Goal: Transaction & Acquisition: Purchase product/service

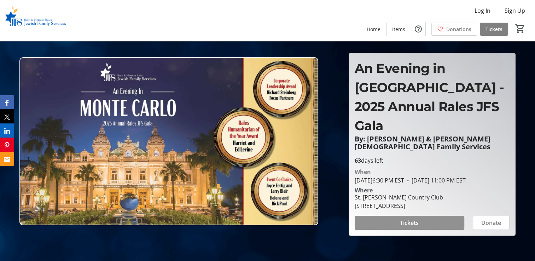
click at [406, 227] on span "Tickets" at bounding box center [409, 222] width 19 height 8
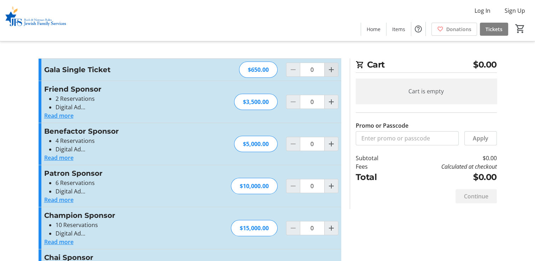
click at [331, 71] on mat-icon "Increment by one" at bounding box center [331, 69] width 8 height 8
type input "1"
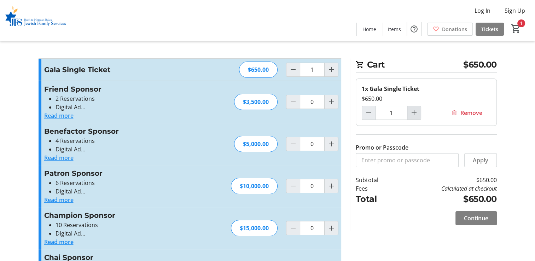
click at [411, 112] on mat-icon "Increment by one" at bounding box center [414, 113] width 8 height 8
type input "2"
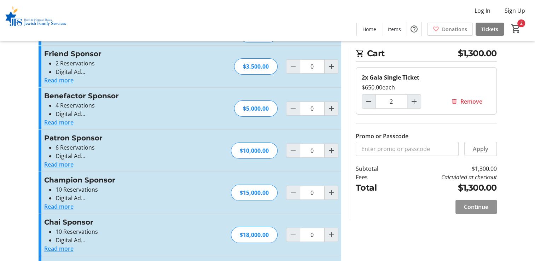
click at [472, 203] on span "Continue" at bounding box center [476, 207] width 24 height 8
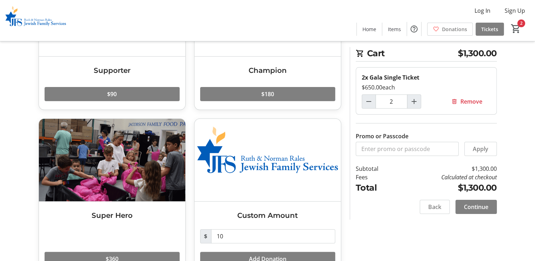
scroll to position [127, 0]
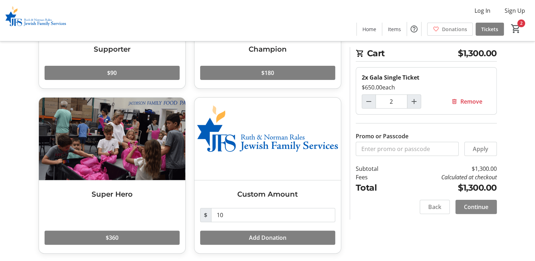
click at [471, 207] on span "Continue" at bounding box center [476, 207] width 24 height 8
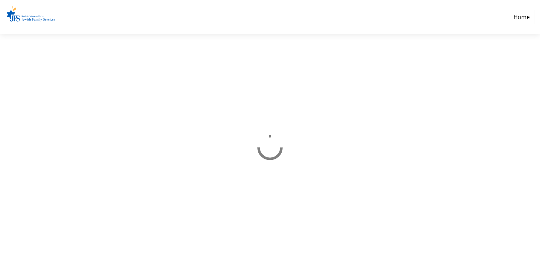
select select "US"
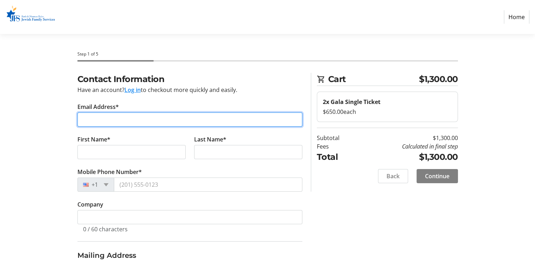
click at [95, 119] on input "Email Address*" at bounding box center [189, 119] width 225 height 14
type input "[PERSON_NAME][EMAIL_ADDRESS][DOMAIN_NAME]"
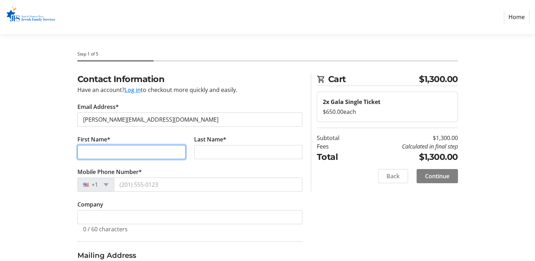
type input "[PERSON_NAME]"
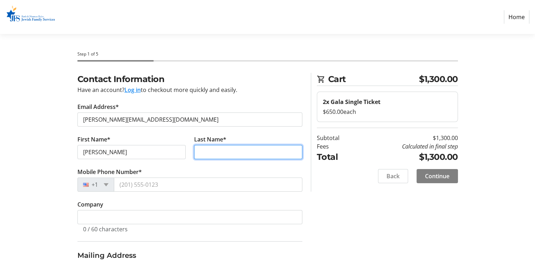
type input "Poser"
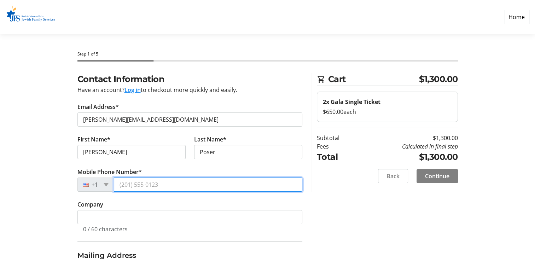
type input "[PHONE_NUMBER]"
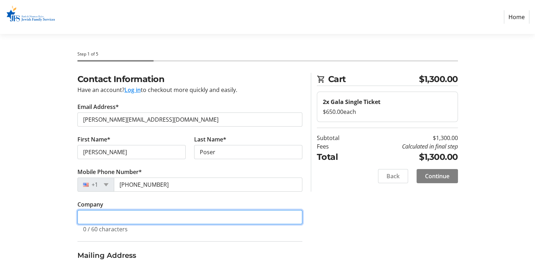
type input "Private Duty Home Care Concierge LLC"
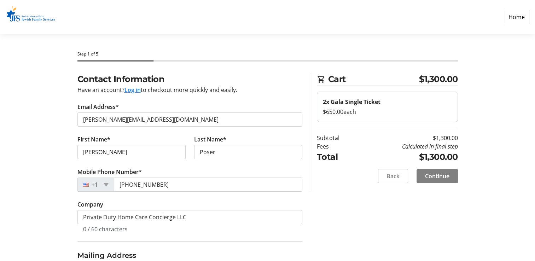
type input "[STREET_ADDRESS]"
type input "Boca Raton"
select select "FL"
type input "33432"
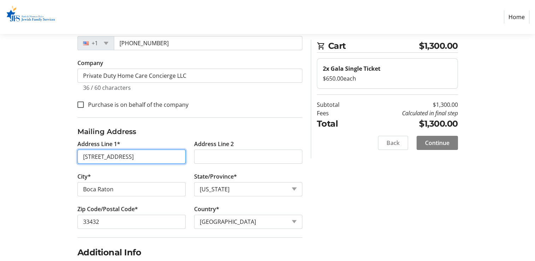
scroll to position [0, 4]
drag, startPoint x: 82, startPoint y: 156, endPoint x: 183, endPoint y: 159, distance: 101.2
click at [183, 159] on input "[STREET_ADDRESS]" at bounding box center [131, 157] width 108 height 14
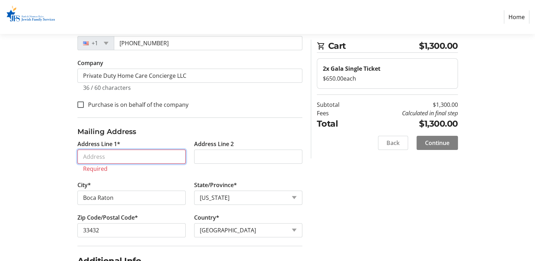
click at [97, 158] on input "Address Line 1*" at bounding box center [131, 157] width 108 height 14
type input "[STREET_ADDRESS]"
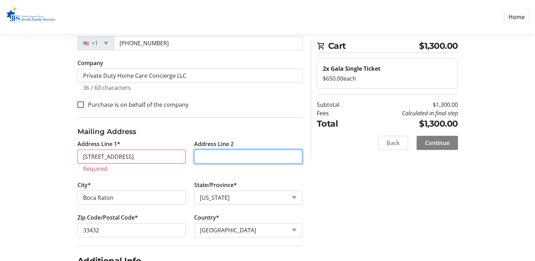
type input "Apt 608"
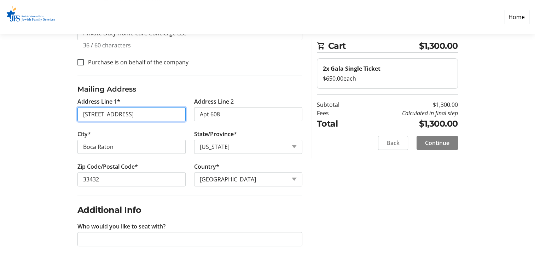
scroll to position [184, 0]
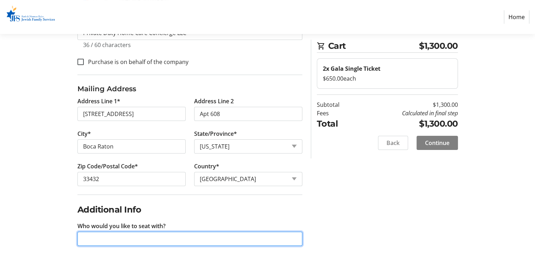
click at [90, 235] on input "Who would you like to seat with?" at bounding box center [189, 239] width 225 height 14
type input "[PERSON_NAME] & [PERSON_NAME]"
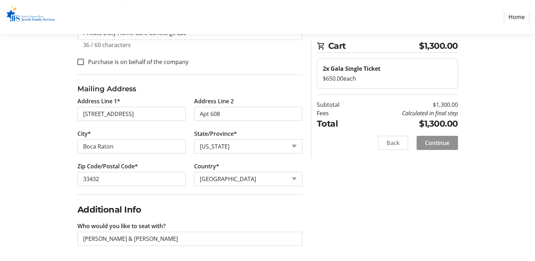
click at [441, 141] on span "Continue" at bounding box center [437, 143] width 24 height 8
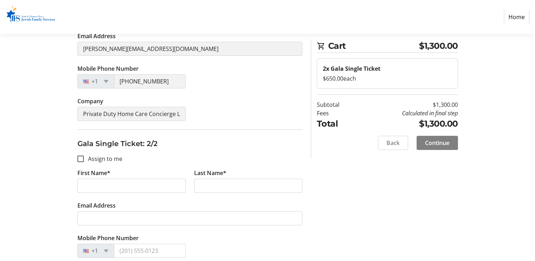
scroll to position [177, 0]
click at [81, 159] on input "Assign to me" at bounding box center [80, 158] width 6 height 6
checkbox input "true"
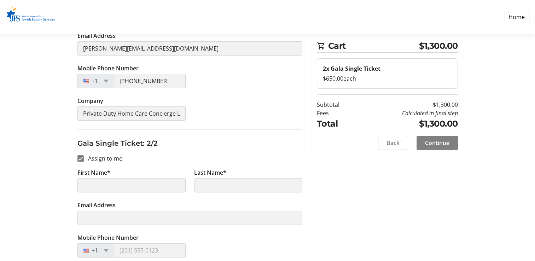
type input "[PERSON_NAME]"
type input "Poser"
type input "[PERSON_NAME][EMAIL_ADDRESS][DOMAIN_NAME]"
type input "[PHONE_NUMBER]"
type input "Private Duty Home Care Concierge LLC"
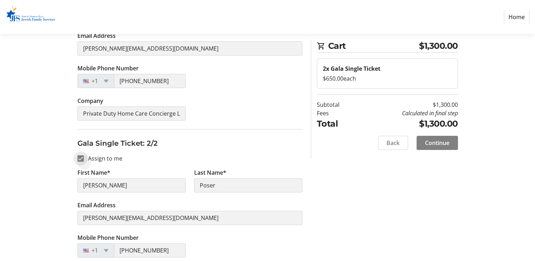
click at [78, 158] on input "Assign to me" at bounding box center [80, 158] width 6 height 6
checkbox input "false"
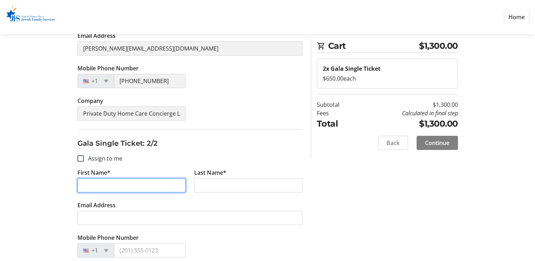
drag, startPoint x: 96, startPoint y: 187, endPoint x: 76, endPoint y: 187, distance: 19.8
click at [76, 187] on tr-form-field "First Name*" at bounding box center [131, 184] width 117 height 33
type input "[PERSON_NAME]"
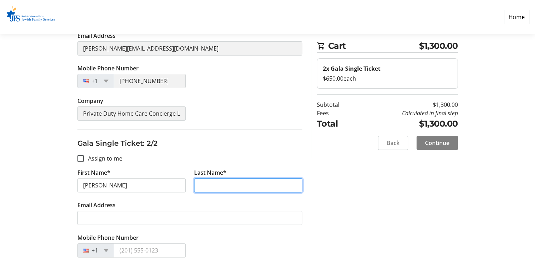
click at [202, 185] on input "Last Name*" at bounding box center [248, 185] width 108 height 14
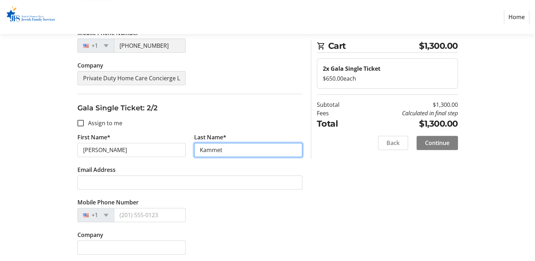
scroll to position [213, 0]
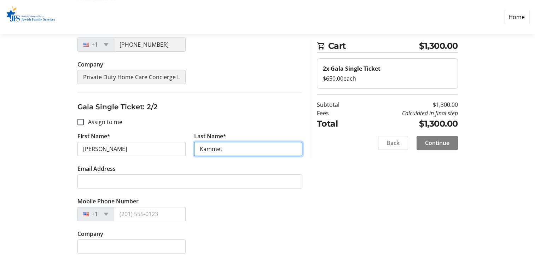
type input "Kammet"
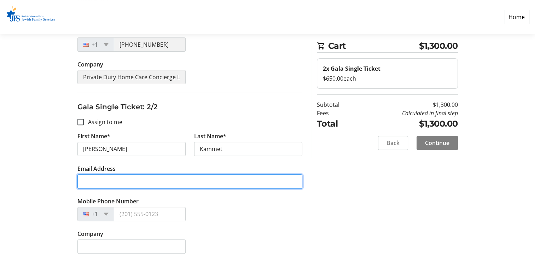
click at [96, 182] on input "Email Address" at bounding box center [189, 181] width 225 height 14
type input "[PERSON_NAME][EMAIL_ADDRESS][DOMAIN_NAME]"
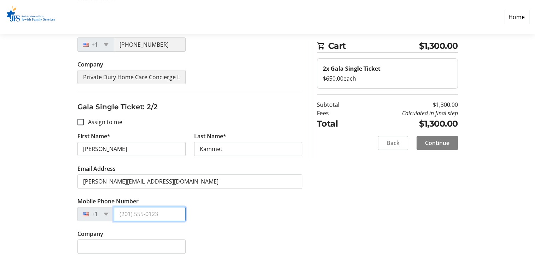
type input "[PHONE_NUMBER]"
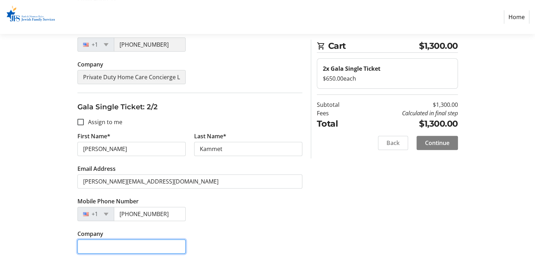
type input "Private Duty Home Care Concierge LLC"
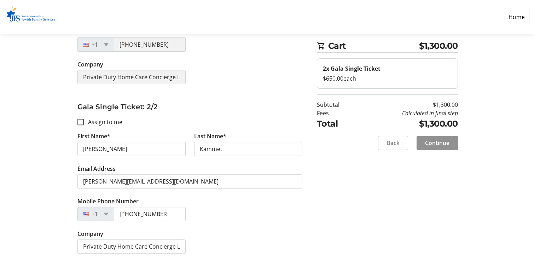
click at [442, 139] on span "Continue" at bounding box center [437, 143] width 24 height 8
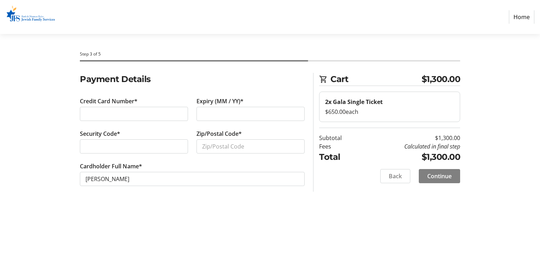
click at [201, 113] on div at bounding box center [251, 114] width 108 height 14
click at [227, 147] on input "Zip/Postal Code*" at bounding box center [251, 146] width 108 height 14
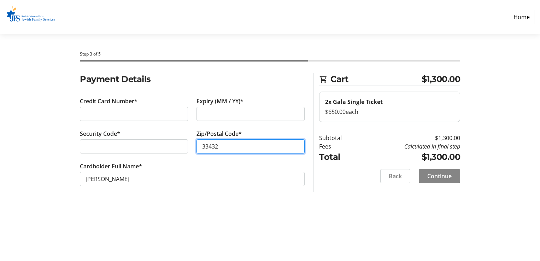
type input "33432"
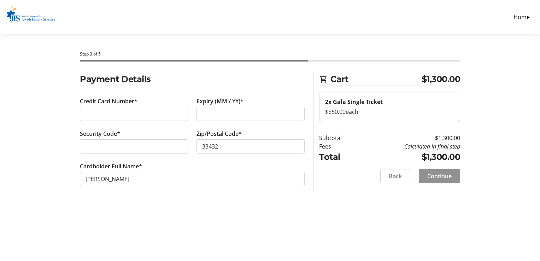
click at [442, 176] on span "Continue" at bounding box center [439, 176] width 24 height 8
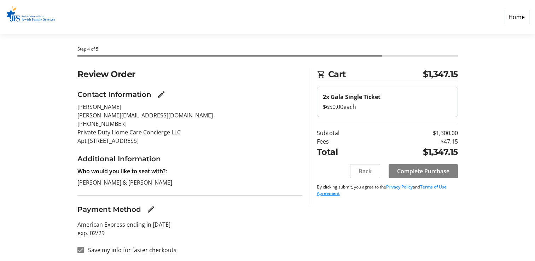
scroll to position [6, 0]
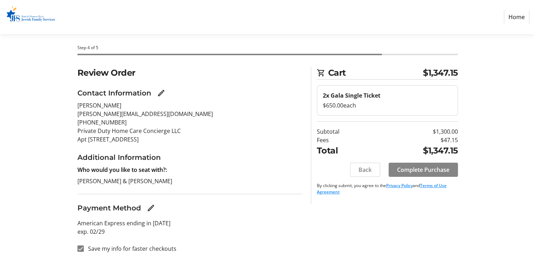
click at [422, 169] on span "Complete Purchase" at bounding box center [423, 169] width 52 height 8
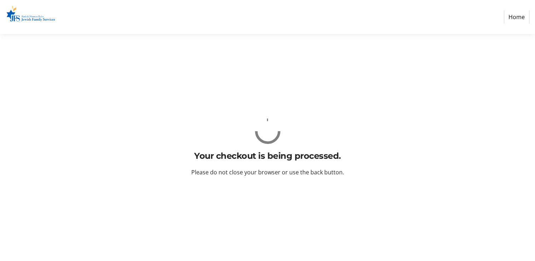
scroll to position [0, 0]
